Goal: Transaction & Acquisition: Purchase product/service

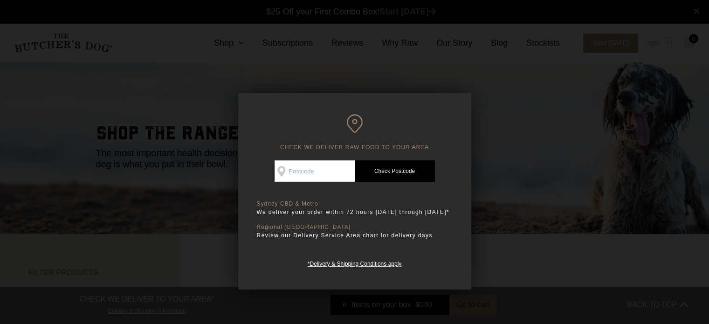
click at [347, 171] on input "Check Availability At" at bounding box center [314, 170] width 80 height 21
click at [529, 116] on div at bounding box center [354, 162] width 709 height 324
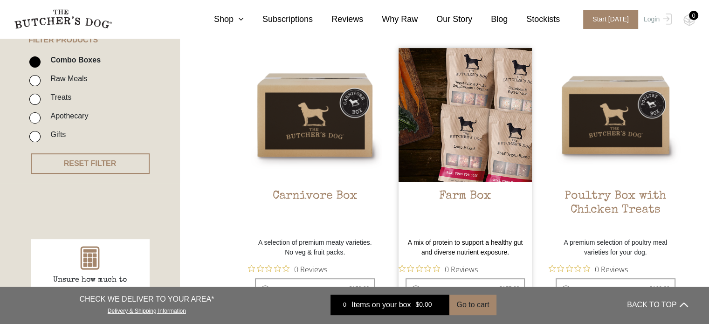
scroll to position [233, 0]
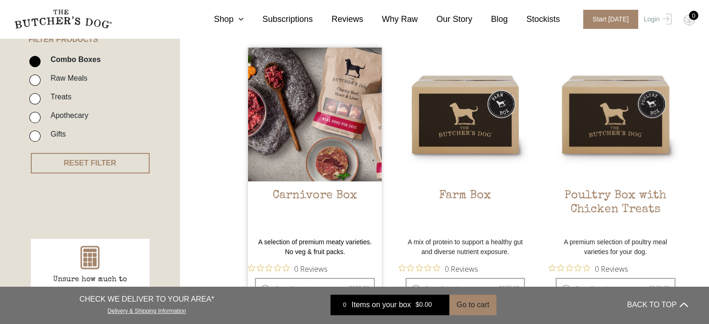
click at [329, 113] on img at bounding box center [315, 115] width 134 height 134
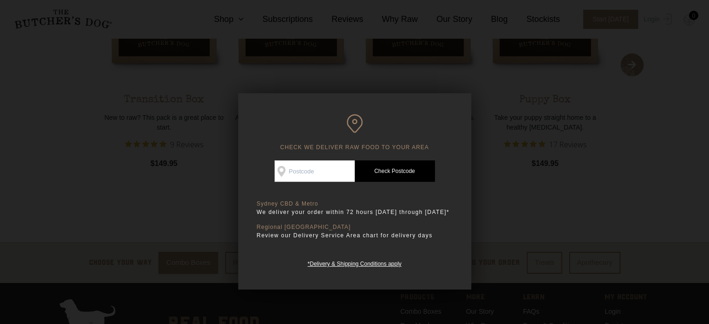
drag, startPoint x: 499, startPoint y: 239, endPoint x: 502, endPoint y: 229, distance: 10.3
click at [502, 229] on div at bounding box center [354, 162] width 709 height 324
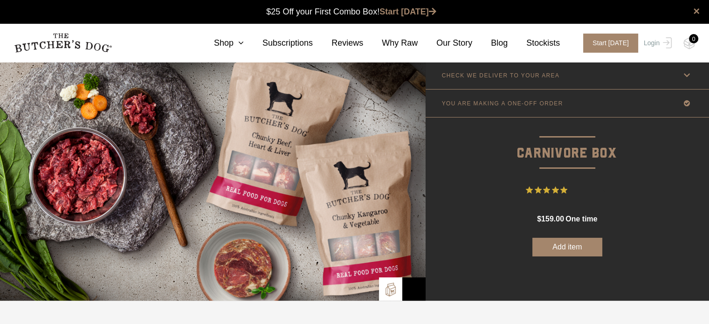
click at [542, 244] on button "Add item" at bounding box center [567, 247] width 70 height 19
